Goal: Information Seeking & Learning: Learn about a topic

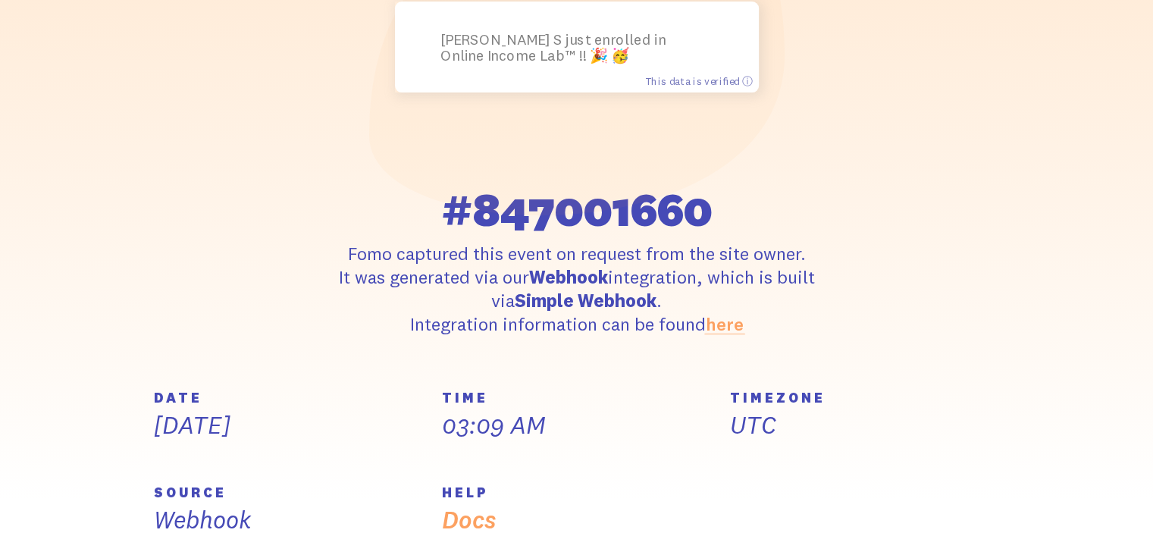
scroll to position [242, 0]
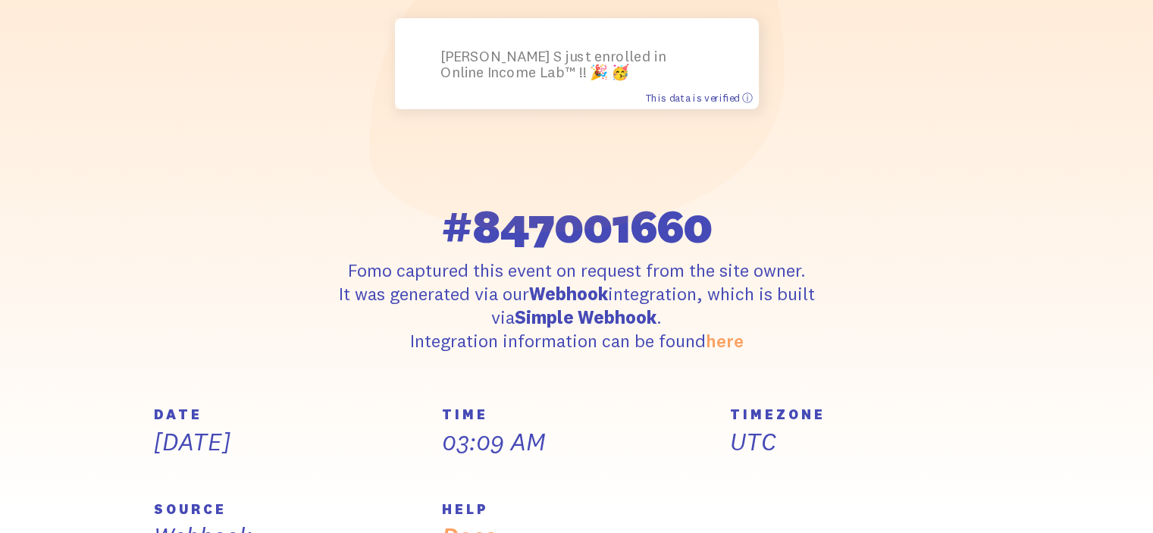
click at [747, 95] on span "This data is verified ⓘ" at bounding box center [698, 97] width 107 height 13
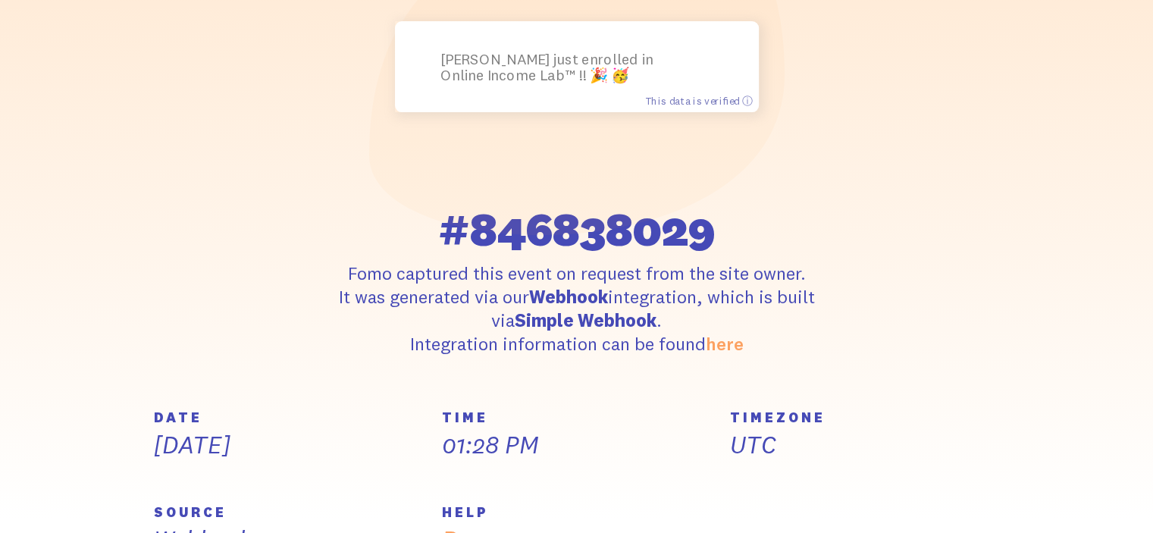
scroll to position [309, 0]
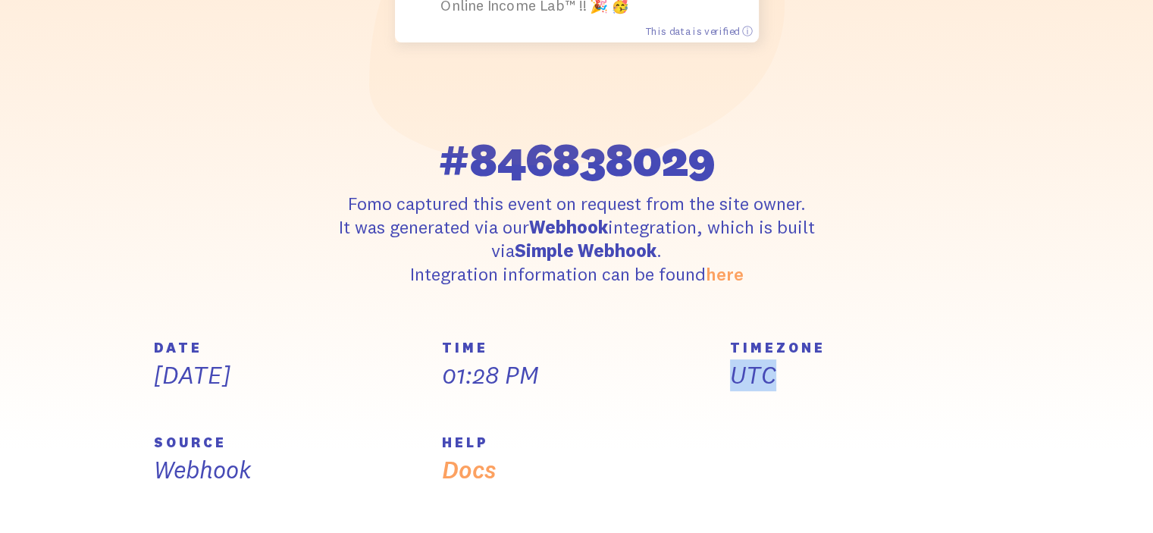
drag, startPoint x: 734, startPoint y: 372, endPoint x: 782, endPoint y: 378, distance: 48.1
click at [782, 378] on p "UTC" at bounding box center [865, 375] width 270 height 32
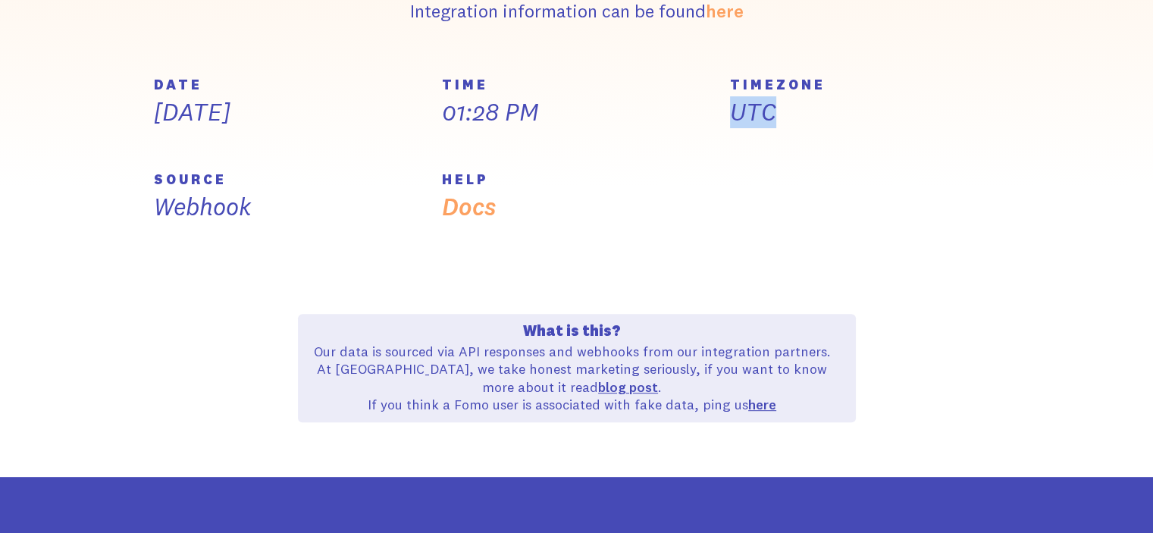
scroll to position [533, 0]
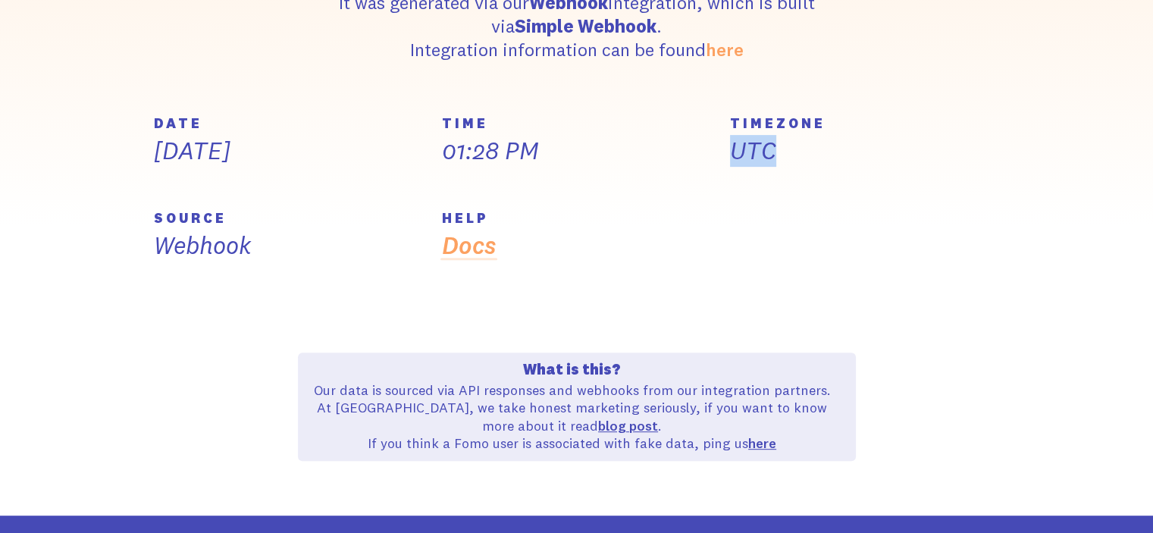
click at [471, 254] on link "Docs" at bounding box center [469, 245] width 54 height 30
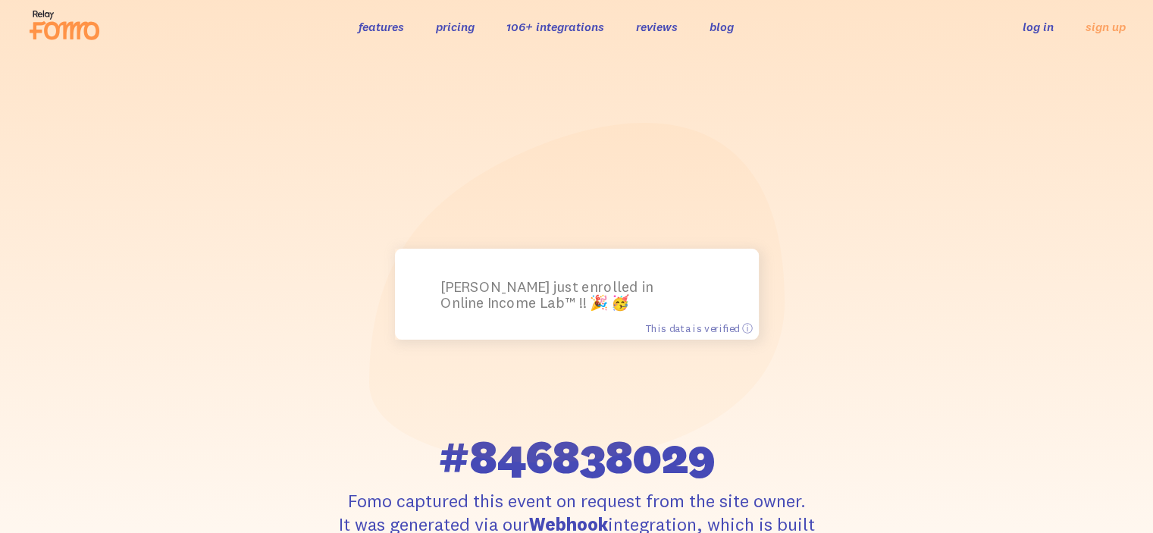
scroll to position [0, 0]
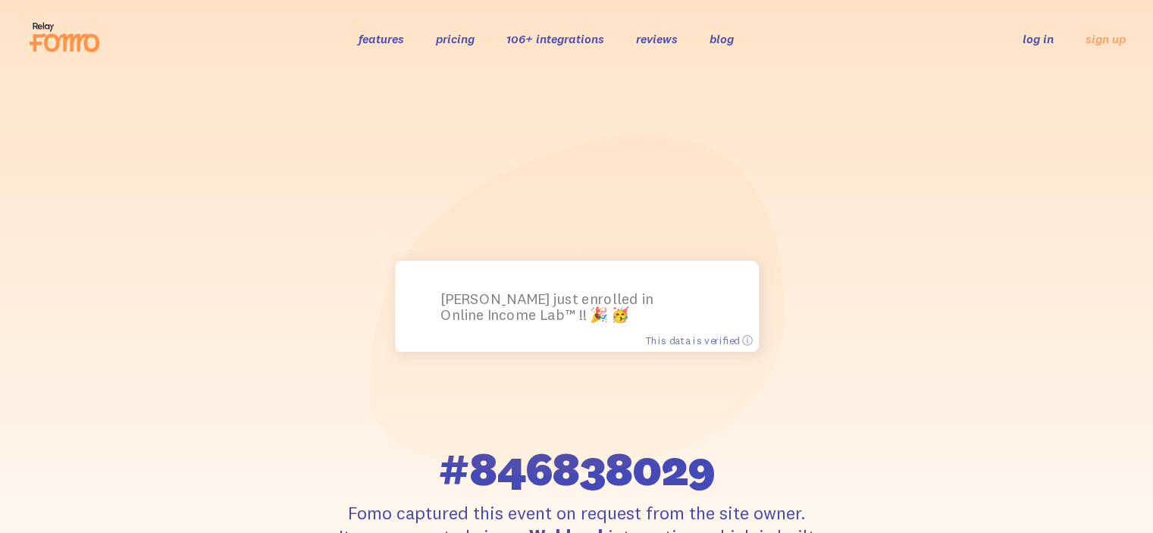
click at [373, 39] on link "features" at bounding box center [380, 38] width 45 height 15
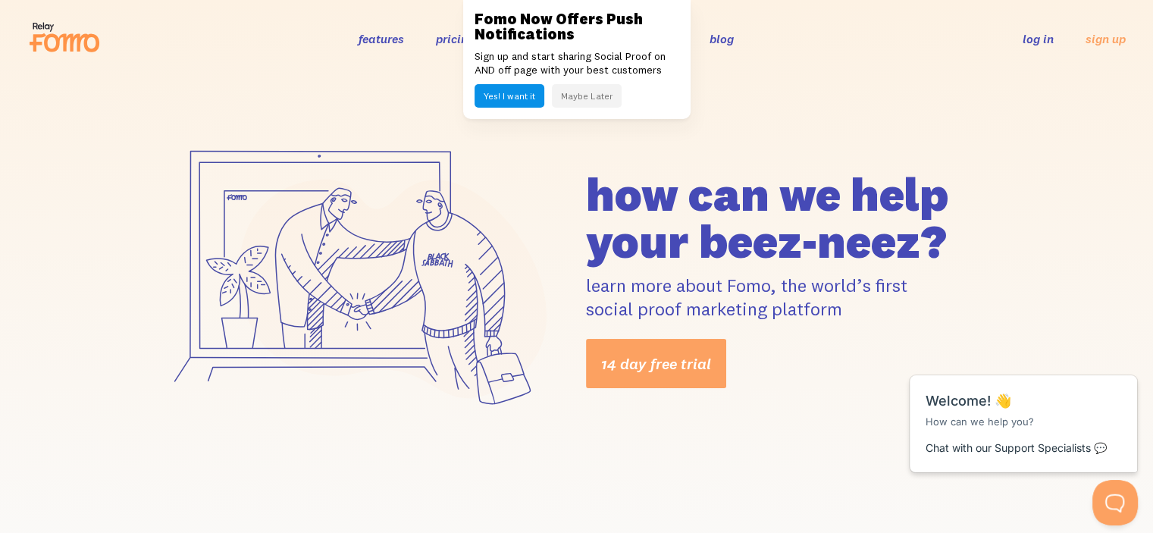
click at [580, 89] on button "Maybe Later" at bounding box center [587, 95] width 70 height 23
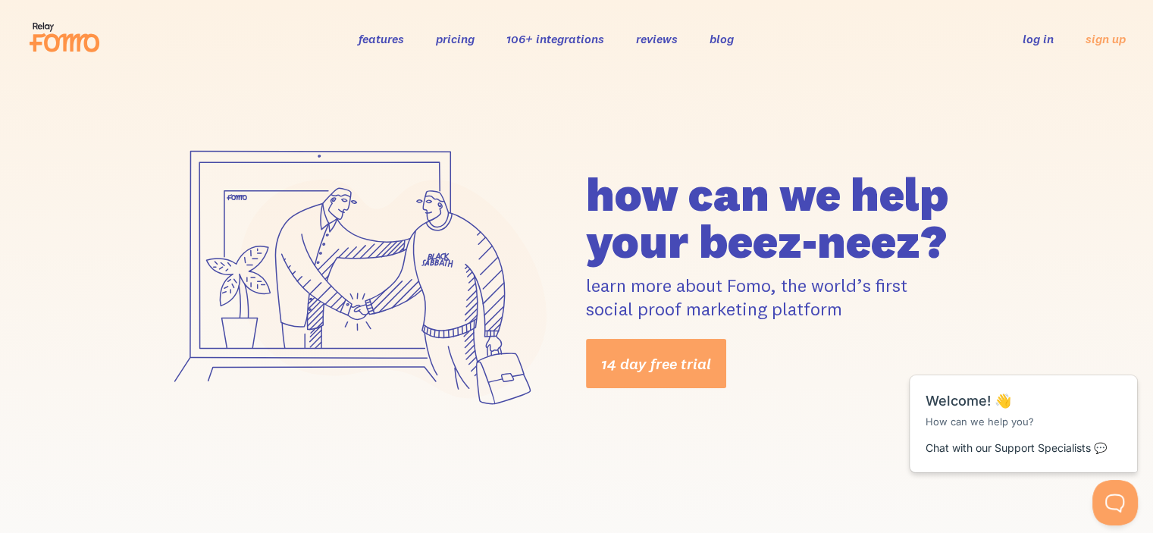
click at [443, 39] on link "pricing" at bounding box center [455, 38] width 39 height 15
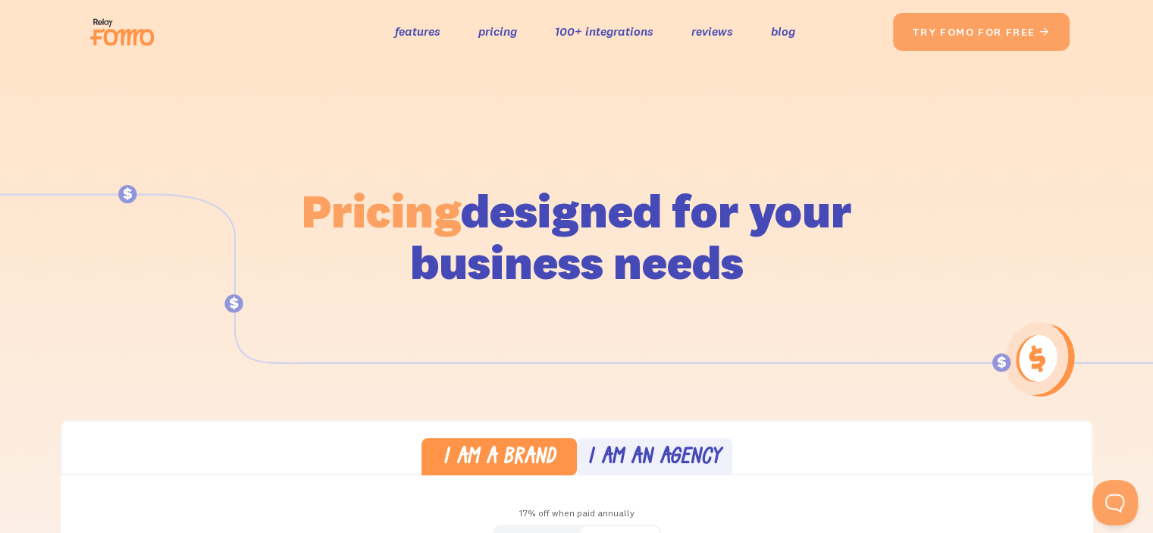
click at [133, 36] on img at bounding box center [126, 32] width 85 height 48
